Goal: Information Seeking & Learning: Learn about a topic

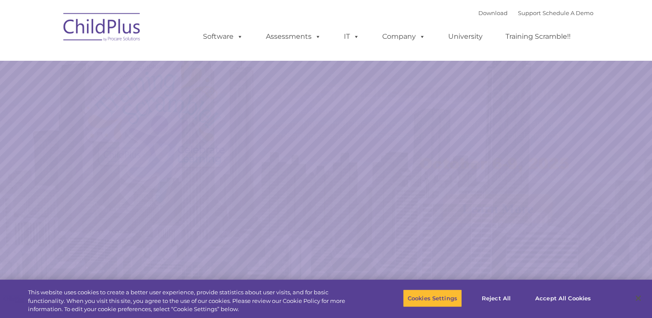
select select "MEDIUM"
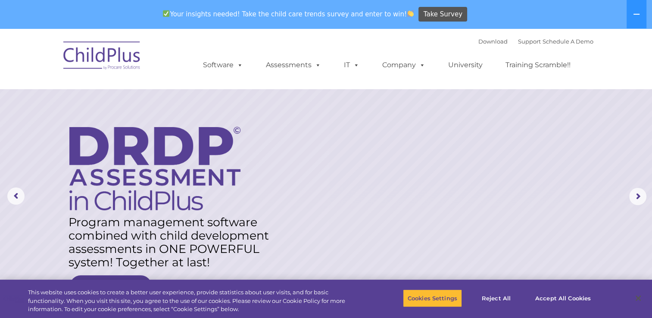
click at [74, 118] on rs-layer at bounding box center [326, 196] width 652 height 336
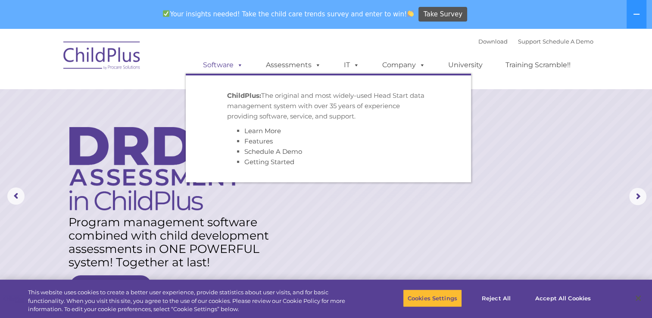
click at [221, 71] on link "Software" at bounding box center [222, 64] width 57 height 17
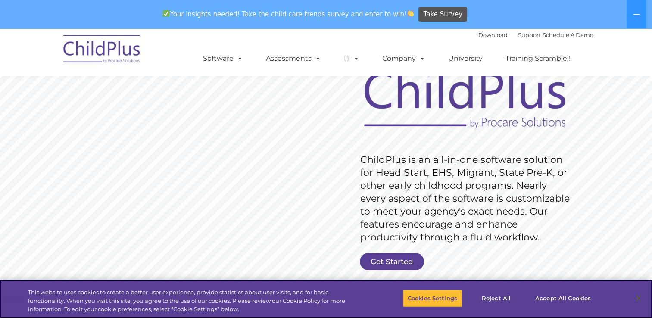
scroll to position [106, 0]
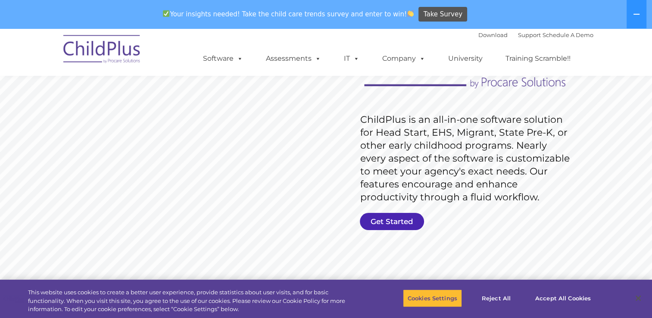
click at [385, 221] on link "Get Started" at bounding box center [392, 221] width 64 height 17
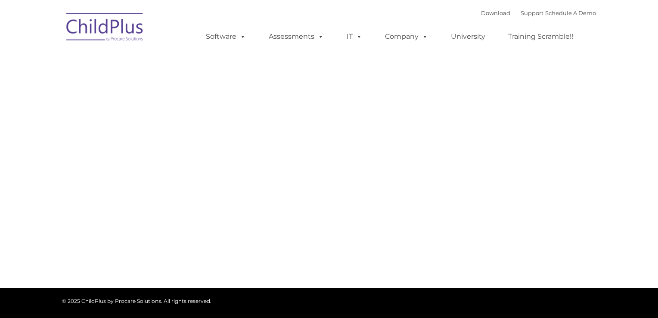
type input ""
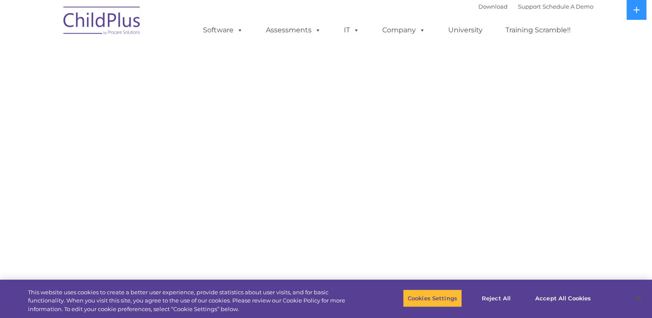
select select "MEDIUM"
